Goal: Task Accomplishment & Management: Manage account settings

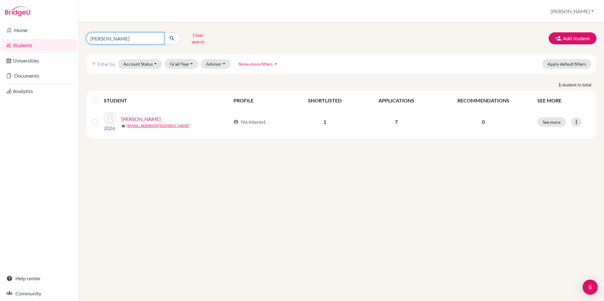
click at [115, 35] on input "carpenter" at bounding box center [125, 38] width 78 height 12
click at [27, 48] on link "Students" at bounding box center [39, 45] width 76 height 13
click at [194, 36] on button "Clear search" at bounding box center [198, 38] width 35 height 16
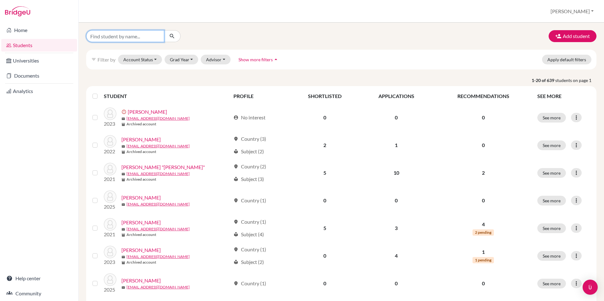
click at [105, 38] on input "Find student by name..." at bounding box center [125, 36] width 78 height 12
type input "weaver"
click button "submit" at bounding box center [172, 36] width 17 height 12
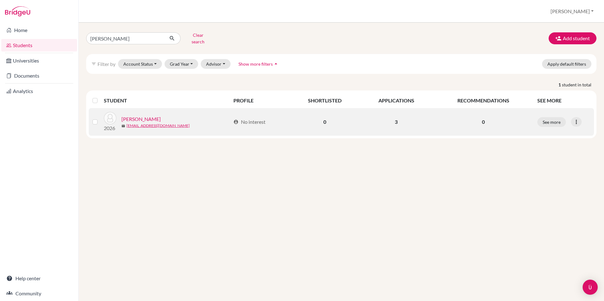
click at [138, 115] on link "[PERSON_NAME]" at bounding box center [140, 119] width 39 height 8
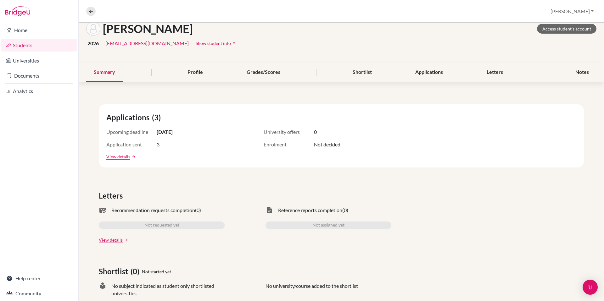
scroll to position [26, 0]
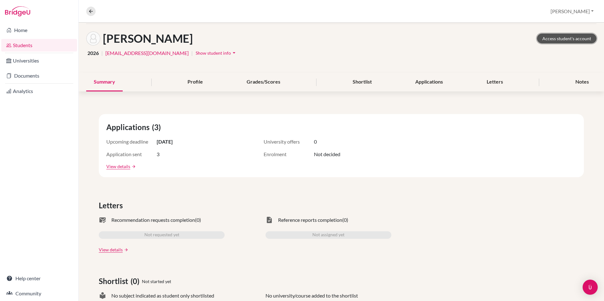
click at [565, 40] on link "Access student's account" at bounding box center [566, 39] width 59 height 10
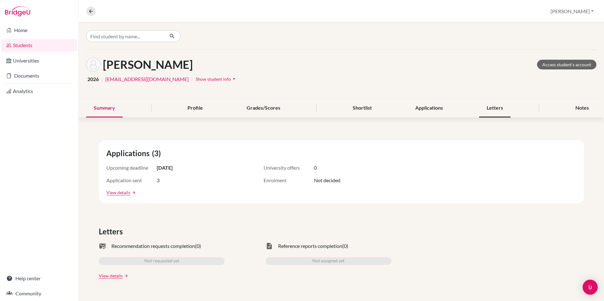
click at [495, 110] on div "Letters" at bounding box center [494, 108] width 31 height 19
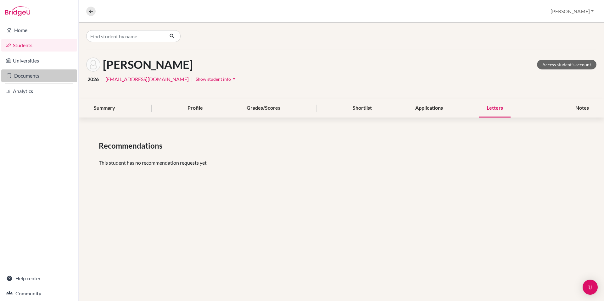
click at [31, 78] on link "Documents" at bounding box center [39, 76] width 76 height 13
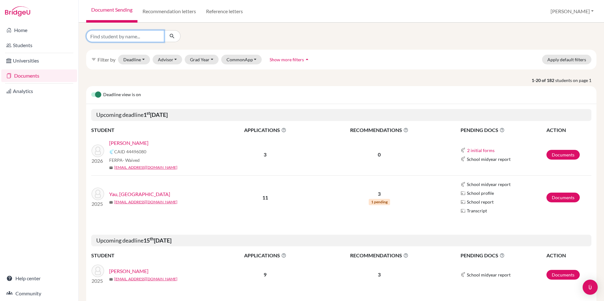
click at [123, 34] on input "Find student by name..." at bounding box center [125, 36] width 78 height 12
click at [192, 136] on td "2026 Weaver, Elijah CAID 44496080 FERPA - Waived mail eweaver26@bfacademy.de" at bounding box center [154, 155] width 126 height 42
click at [133, 143] on link "[PERSON_NAME]" at bounding box center [128, 143] width 39 height 8
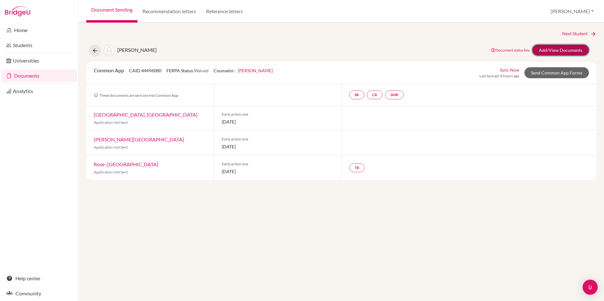
click at [549, 50] on link "Add/View Documents" at bounding box center [560, 50] width 57 height 11
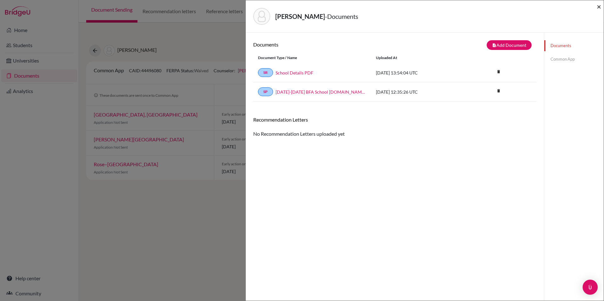
click at [599, 6] on span "×" at bounding box center [599, 6] width 4 height 9
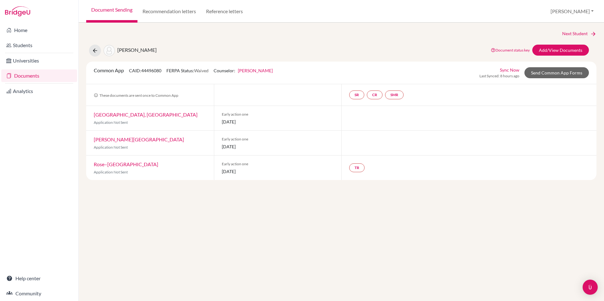
click at [145, 115] on link "[GEOGRAPHIC_DATA], [GEOGRAPHIC_DATA]" at bounding box center [146, 115] width 104 height 6
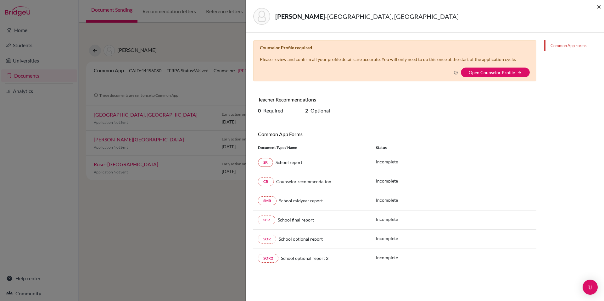
click at [598, 7] on span "×" at bounding box center [599, 6] width 4 height 9
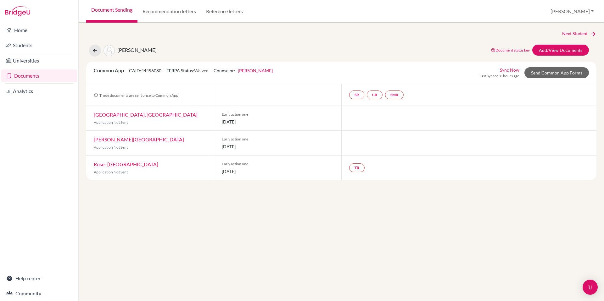
click at [116, 141] on link "[PERSON_NAME][GEOGRAPHIC_DATA]" at bounding box center [139, 140] width 90 height 6
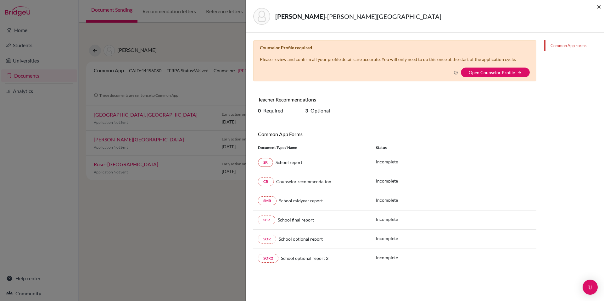
click at [599, 8] on span "×" at bounding box center [599, 6] width 4 height 9
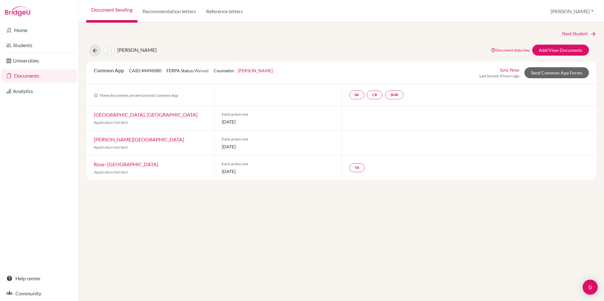
click at [158, 163] on link "Rose–[GEOGRAPHIC_DATA]" at bounding box center [126, 164] width 64 height 6
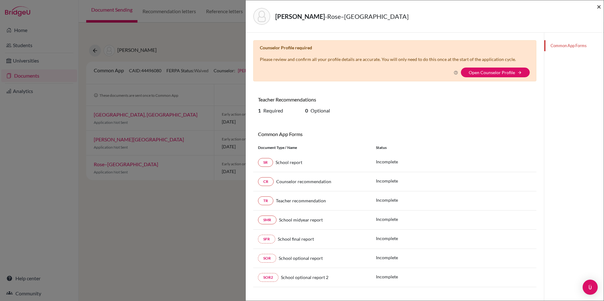
click at [600, 4] on span "×" at bounding box center [599, 6] width 4 height 9
